Goal: Obtain resource: Obtain resource

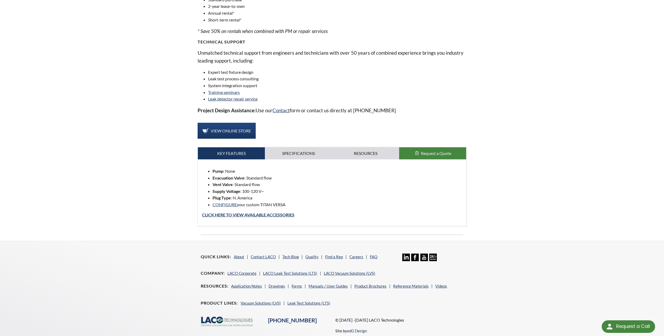
scroll to position [366, 0]
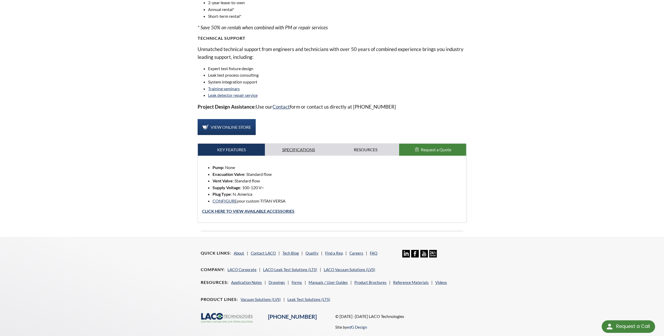
click at [291, 151] on link "Specifications" at bounding box center [298, 150] width 67 height 12
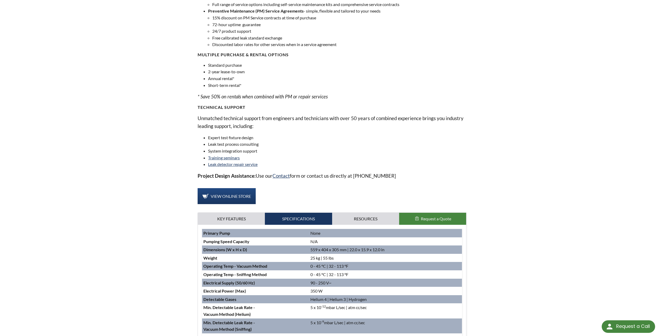
scroll to position [297, 0]
click at [359, 222] on link "Resources" at bounding box center [365, 219] width 67 height 12
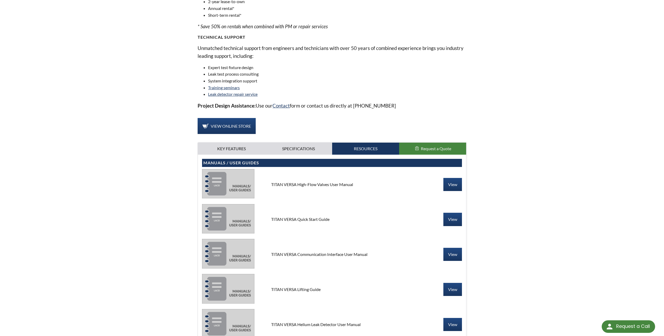
scroll to position [375, 0]
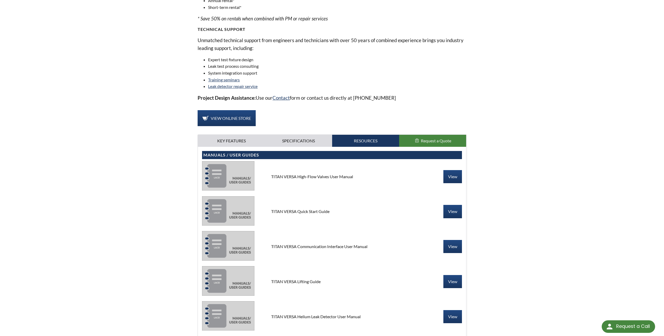
click at [455, 205] on div "TITAN VERSA Quick Start Guide View" at bounding box center [332, 211] width 260 height 31
click at [457, 208] on link "View" at bounding box center [452, 211] width 19 height 13
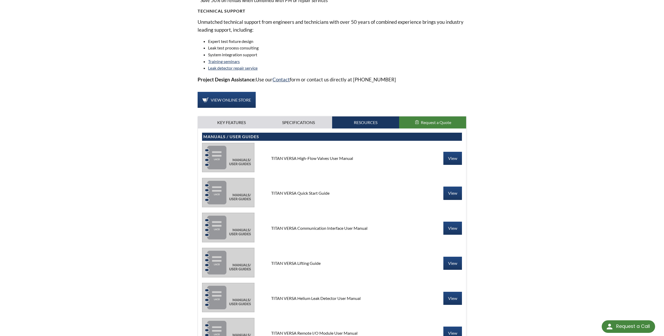
scroll to position [454, 0]
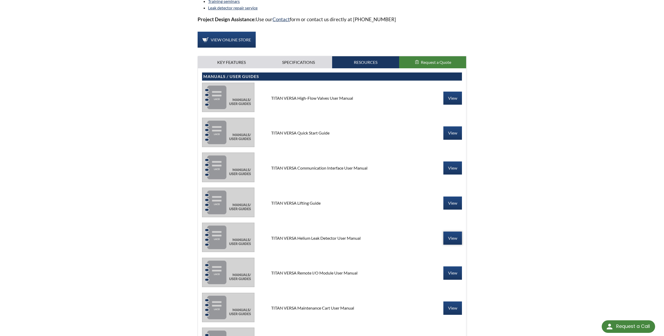
click at [450, 238] on link "View" at bounding box center [452, 238] width 19 height 13
click at [452, 238] on link "View" at bounding box center [452, 238] width 19 height 13
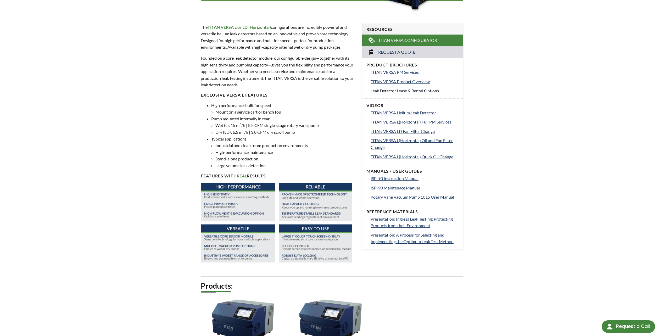
scroll to position [56, 0]
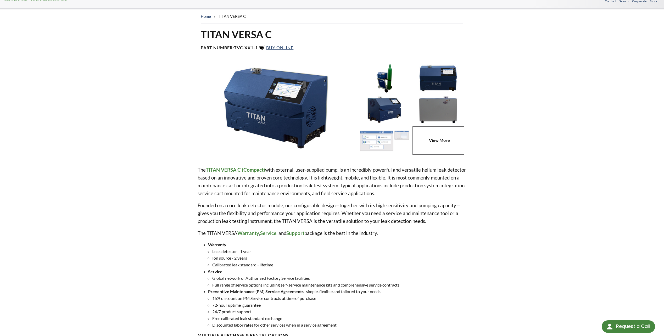
scroll to position [26, 0]
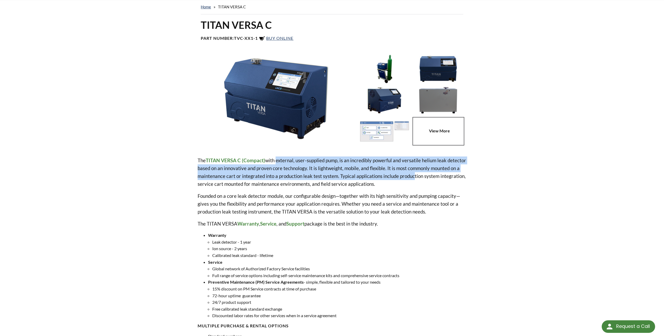
drag, startPoint x: 282, startPoint y: 158, endPoint x: 440, endPoint y: 176, distance: 158.7
click at [440, 176] on p "The TITAN VERSA C (Compact) with external, user-supplied pump, is an incredibly…" at bounding box center [332, 171] width 268 height 31
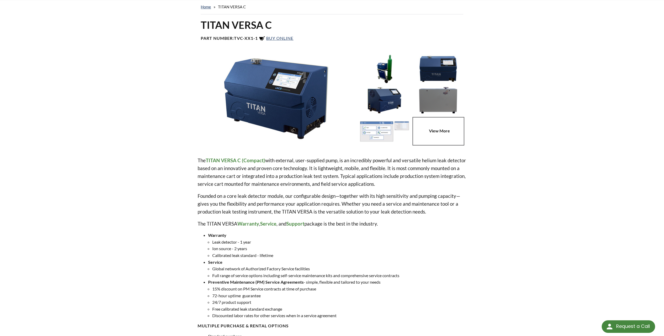
click at [381, 191] on div "The TITAN VERSA C (Compact) with external, user-supplied pump, is an incredibly…" at bounding box center [332, 303] width 268 height 294
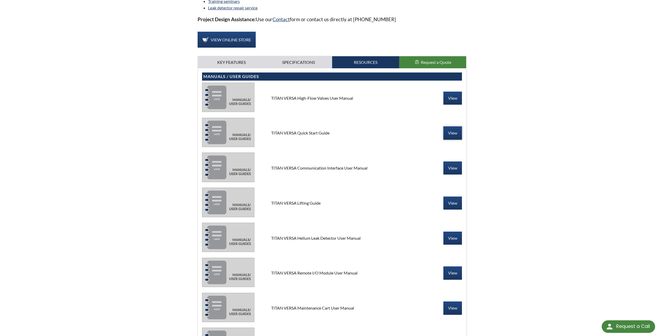
click at [460, 139] on link "View" at bounding box center [452, 132] width 19 height 13
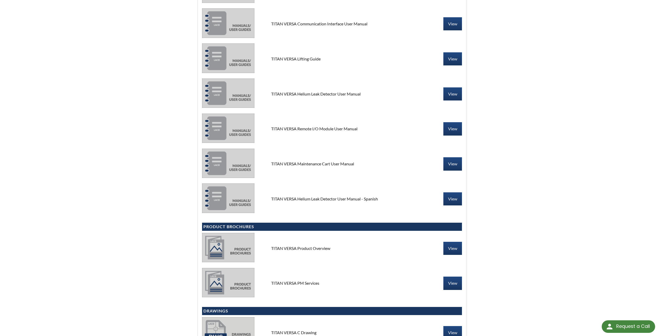
scroll to position [689, 0]
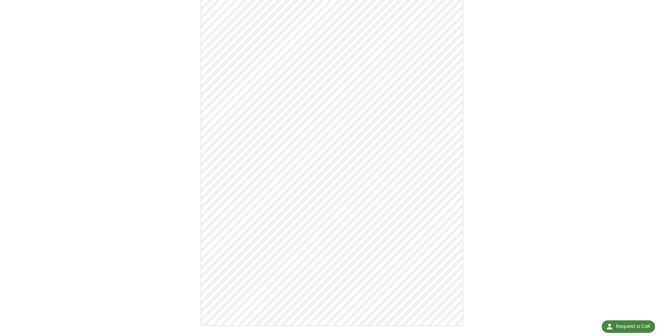
scroll to position [199, 0]
